Goal: Navigation & Orientation: Find specific page/section

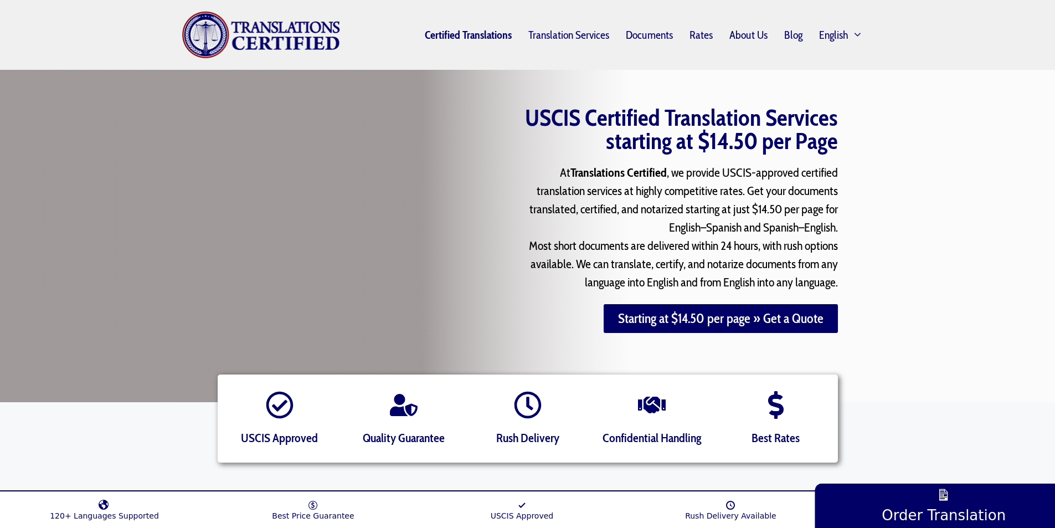
click at [440, 33] on link "Certified Translations" at bounding box center [468, 34] width 104 height 25
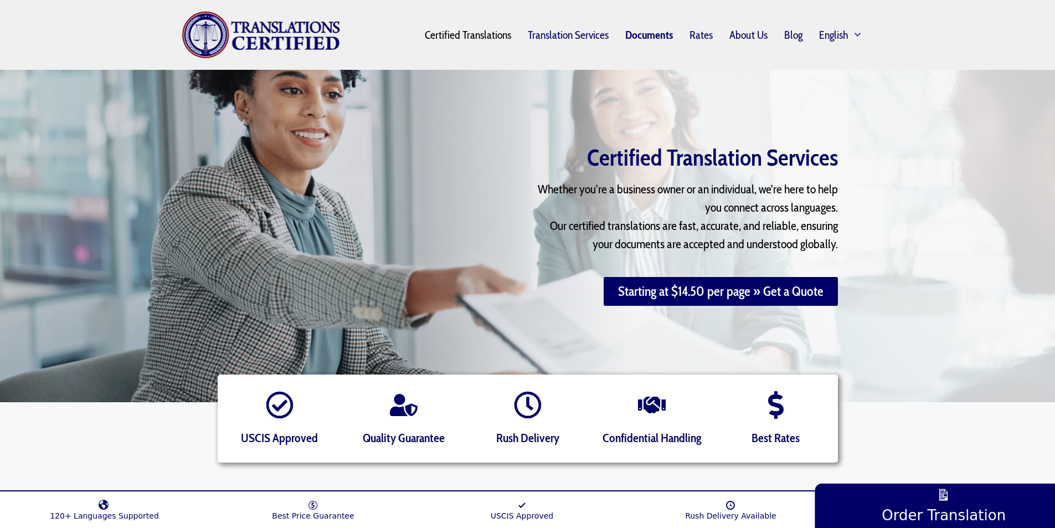
click at [663, 39] on link "Documents" at bounding box center [649, 34] width 64 height 25
